Goal: Task Accomplishment & Management: Manage account settings

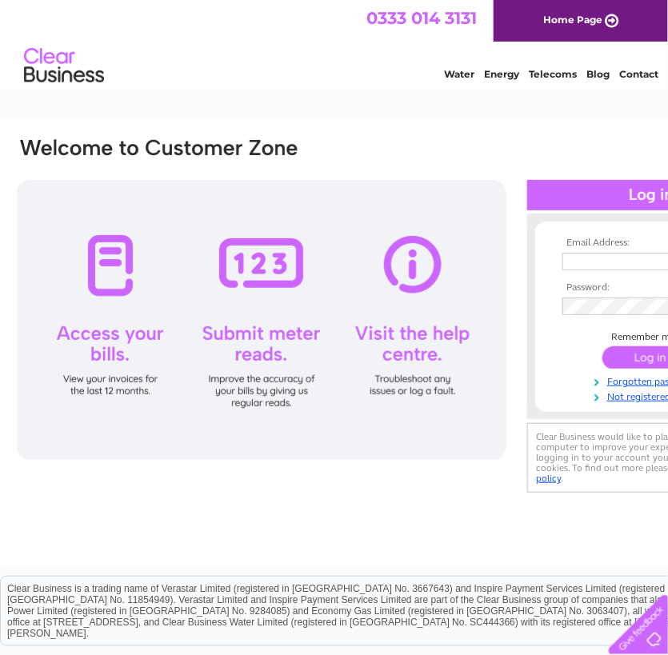
type input "gablesltd@yahoo.co.uk"
click at [632, 358] on input "submit" at bounding box center [651, 357] width 98 height 22
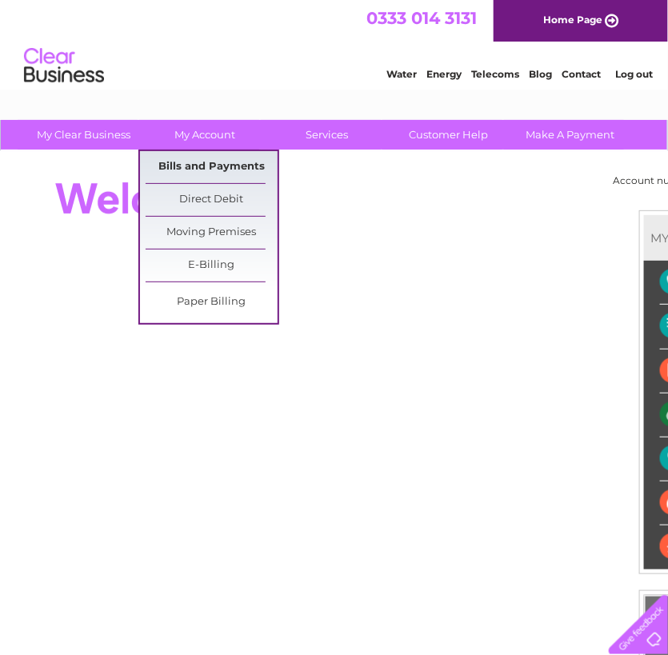
click at [209, 168] on link "Bills and Payments" at bounding box center [212, 167] width 132 height 32
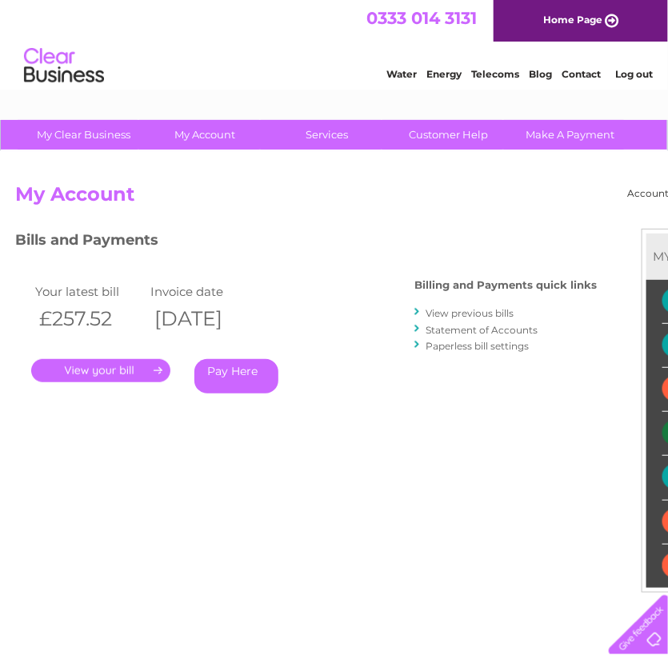
click at [119, 369] on link "." at bounding box center [100, 370] width 139 height 23
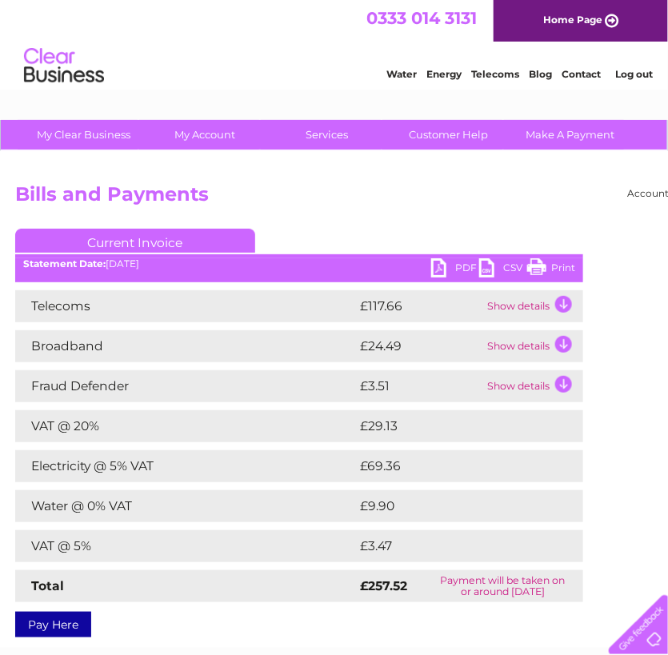
click at [457, 267] on link "PDF" at bounding box center [455, 269] width 48 height 23
